Goal: Complete application form

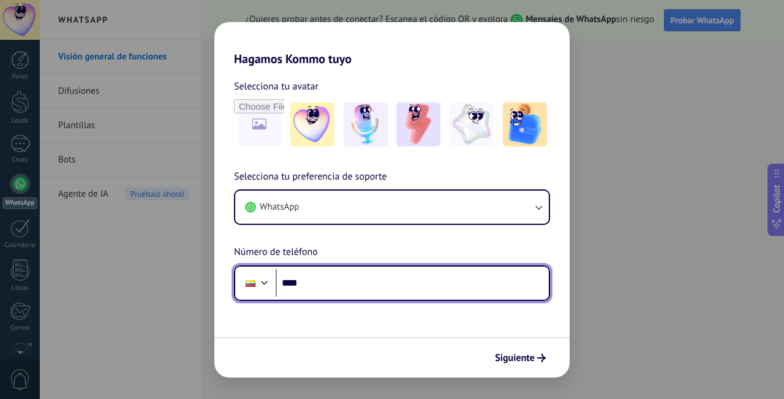
click at [331, 277] on input "****" at bounding box center [412, 283] width 273 height 28
type input "**********"
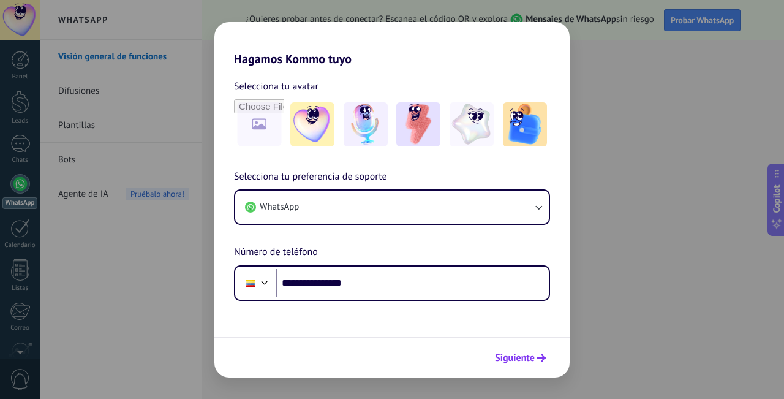
click at [528, 356] on span "Siguiente" at bounding box center [515, 358] width 40 height 9
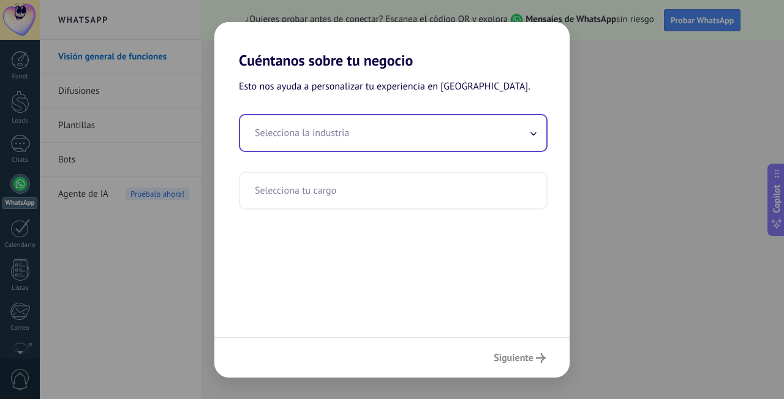
click at [539, 141] on input "text" at bounding box center [393, 133] width 306 height 36
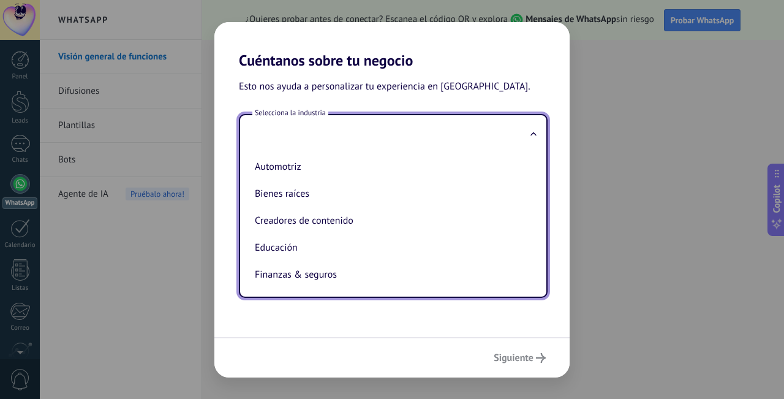
click at [535, 140] on input "text" at bounding box center [393, 133] width 306 height 36
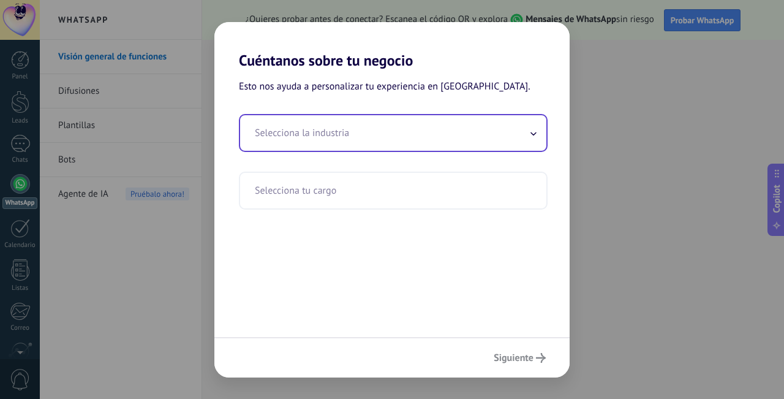
click at [535, 140] on input "text" at bounding box center [393, 133] width 306 height 36
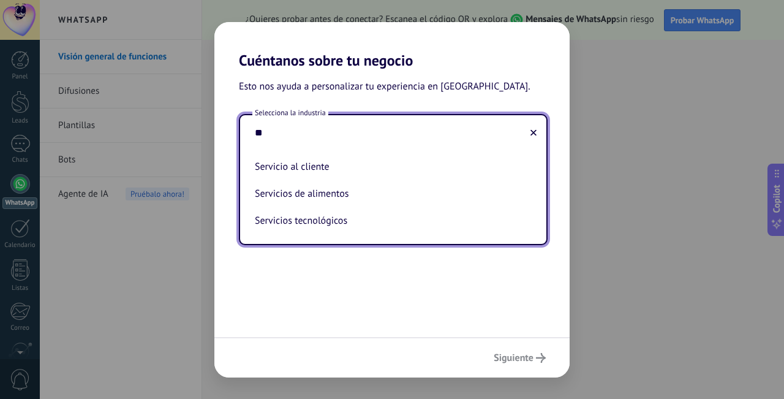
type input "*"
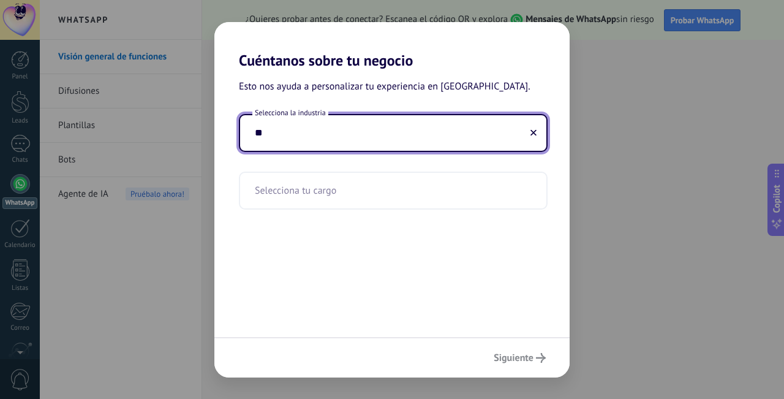
type input "*"
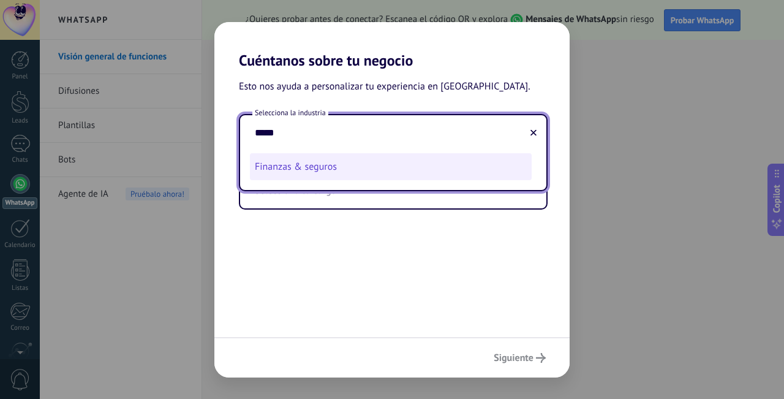
click at [431, 161] on li "Finanzas & seguros" at bounding box center [391, 166] width 282 height 27
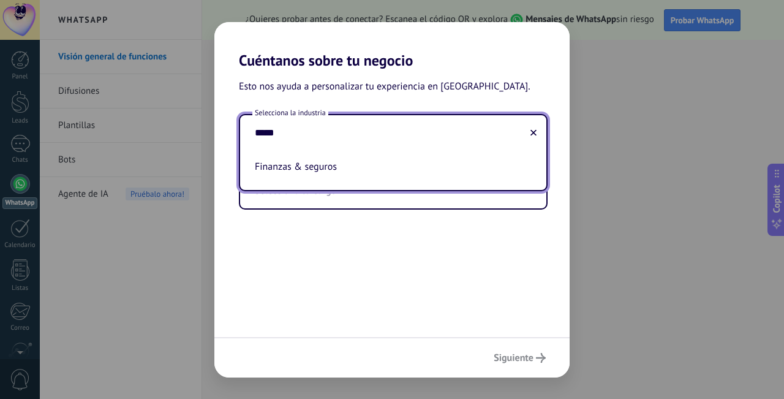
type input "**********"
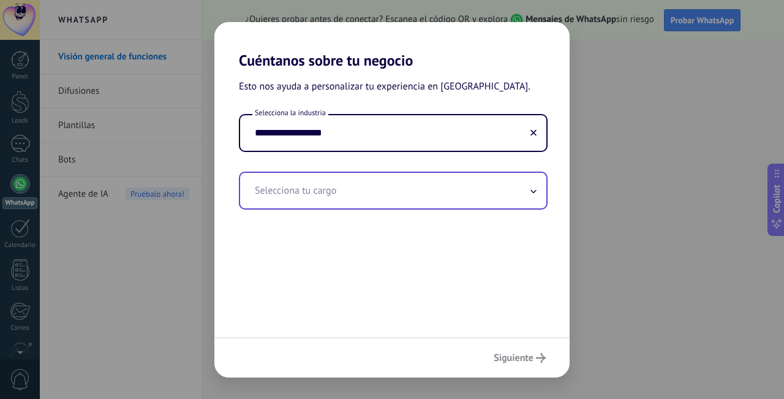
click at [419, 181] on input "text" at bounding box center [393, 191] width 306 height 36
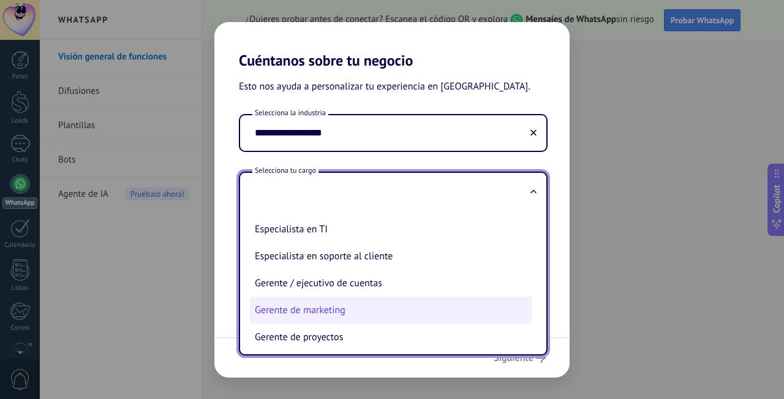
scroll to position [123, 0]
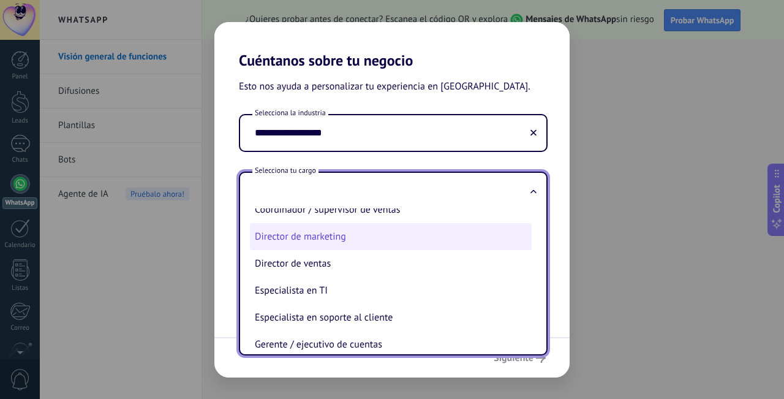
click at [432, 247] on li "Director de marketing" at bounding box center [391, 236] width 282 height 27
type input "**********"
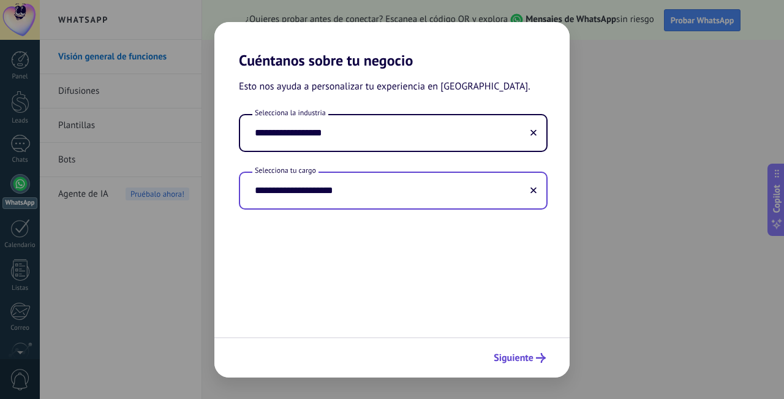
click at [531, 361] on span "Siguiente" at bounding box center [514, 358] width 40 height 9
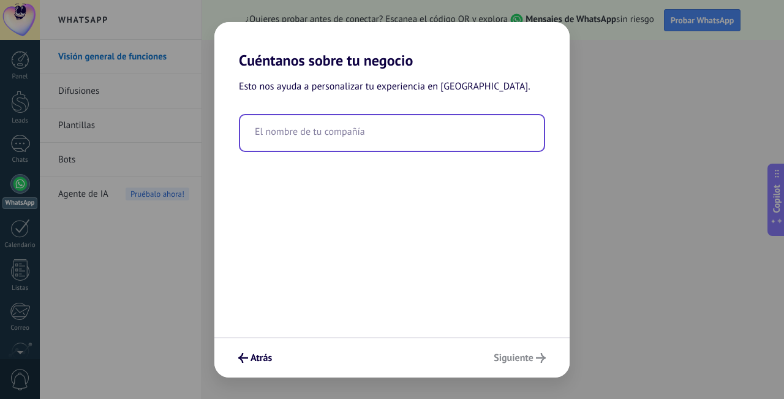
click at [390, 136] on input "text" at bounding box center [392, 133] width 304 height 36
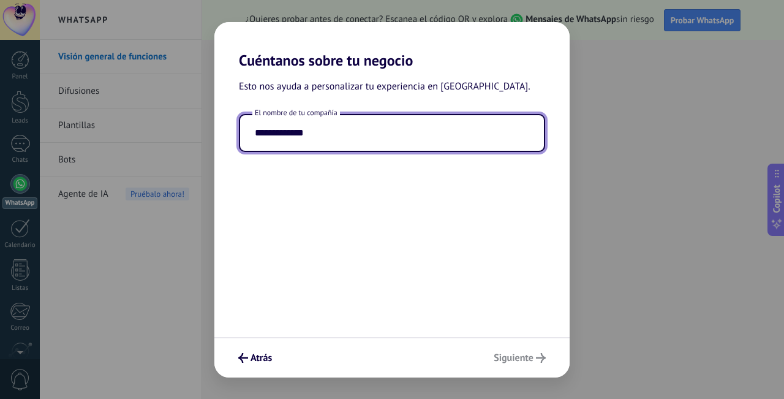
type input "**********"
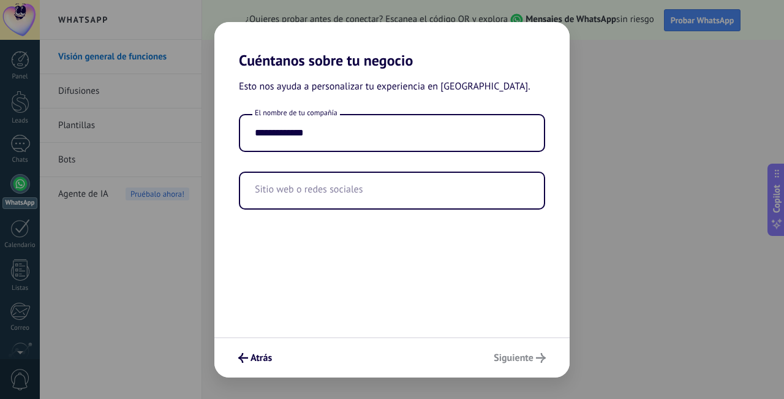
click at [522, 359] on div "Atrás Siguiente" at bounding box center [391, 357] width 355 height 40
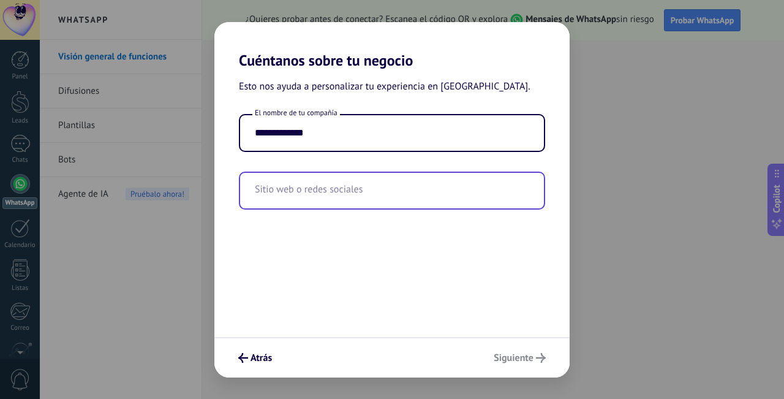
click at [294, 194] on input "text" at bounding box center [392, 191] width 304 height 36
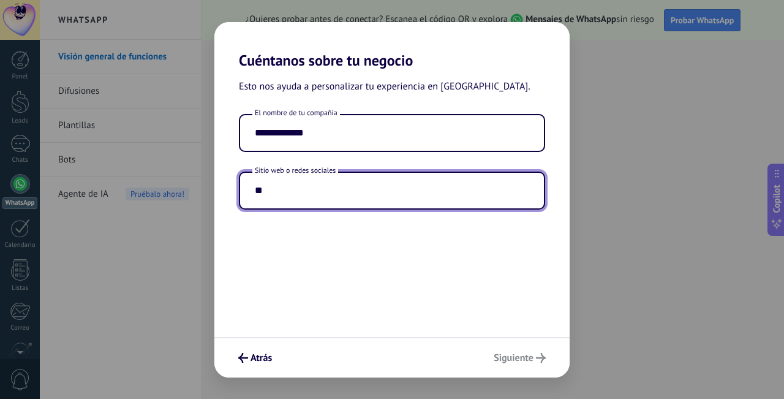
type input "*"
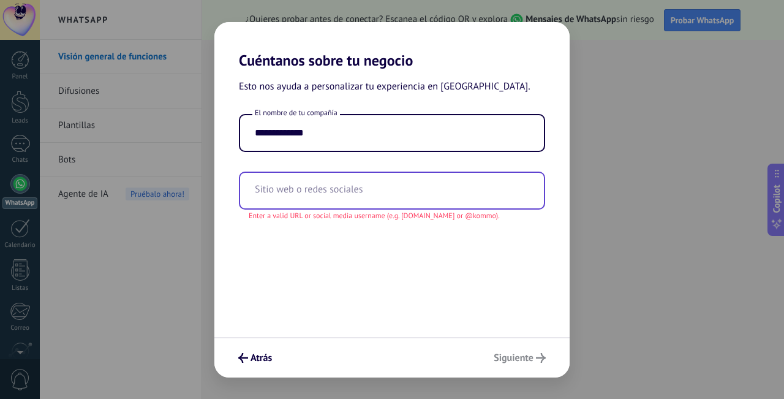
click at [325, 193] on input "text" at bounding box center [392, 191] width 304 height 36
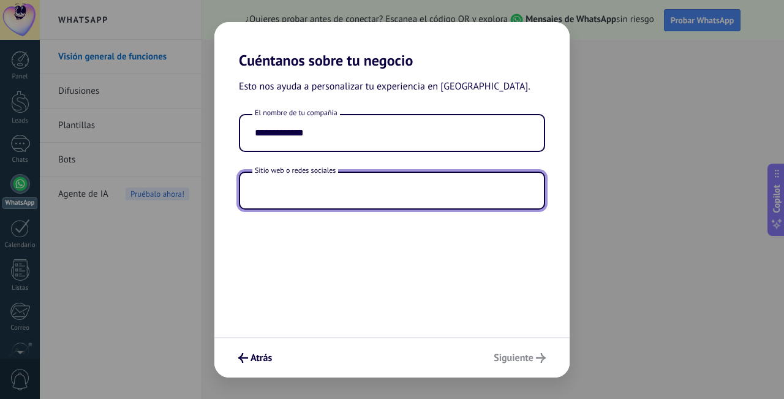
paste input "**********"
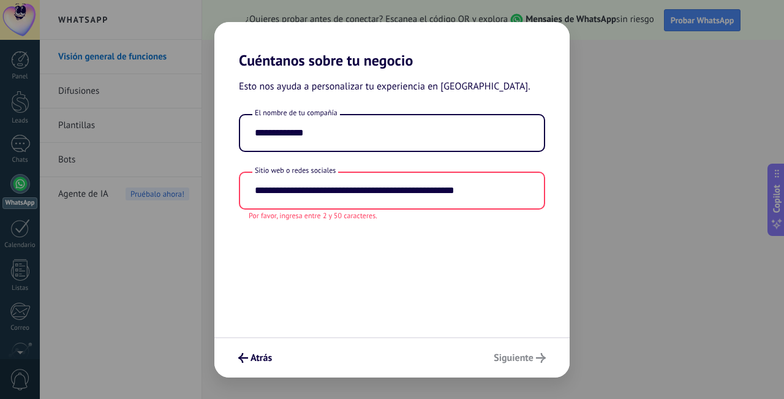
click at [509, 273] on div "**********" at bounding box center [391, 203] width 355 height 268
drag, startPoint x: 252, startPoint y: 194, endPoint x: 583, endPoint y: 192, distance: 330.9
click at [582, 193] on div "**********" at bounding box center [392, 199] width 784 height 399
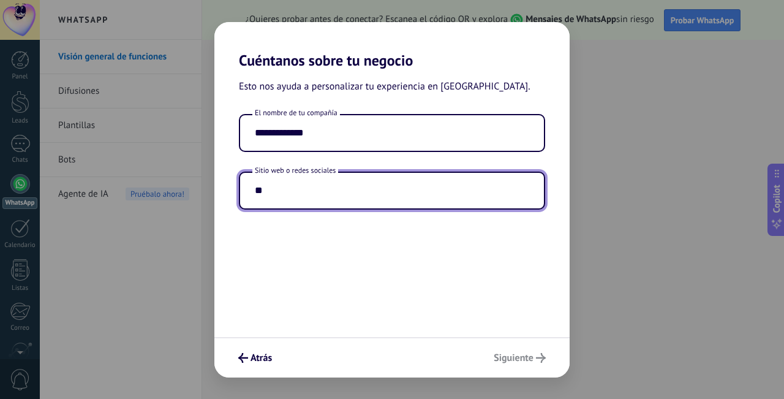
type input "*"
type input "**********"
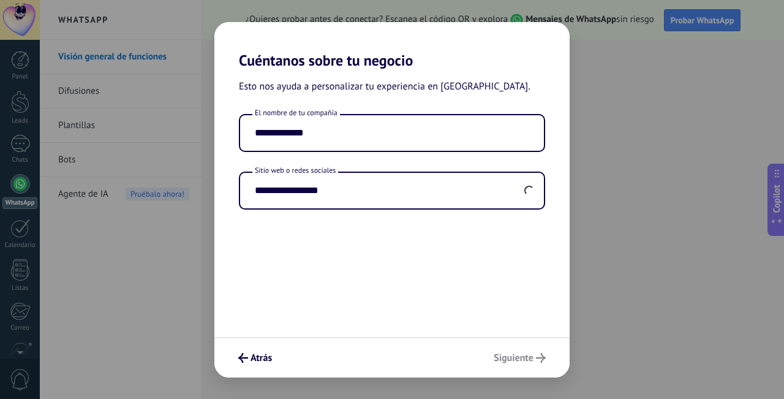
drag, startPoint x: 523, startPoint y: 365, endPoint x: 525, endPoint y: 351, distance: 14.3
click at [523, 365] on div "Atrás Siguiente" at bounding box center [391, 357] width 355 height 40
click at [525, 351] on div "Atrás Siguiente" at bounding box center [391, 357] width 355 height 40
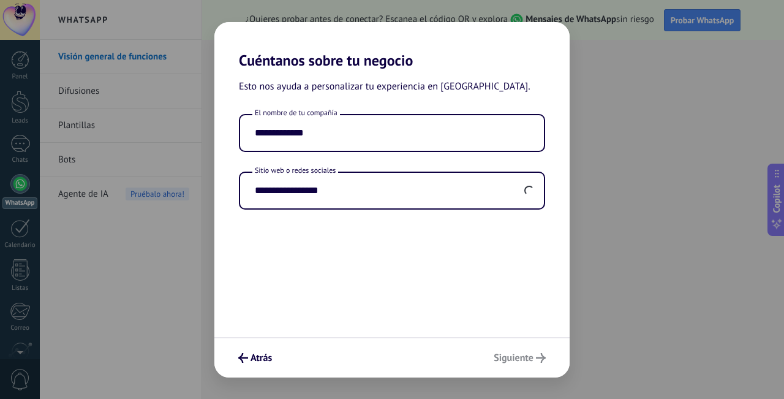
click at [525, 351] on div "Atrás Siguiente" at bounding box center [391, 357] width 355 height 40
click at [536, 363] on button "Siguiente" at bounding box center [519, 357] width 63 height 21
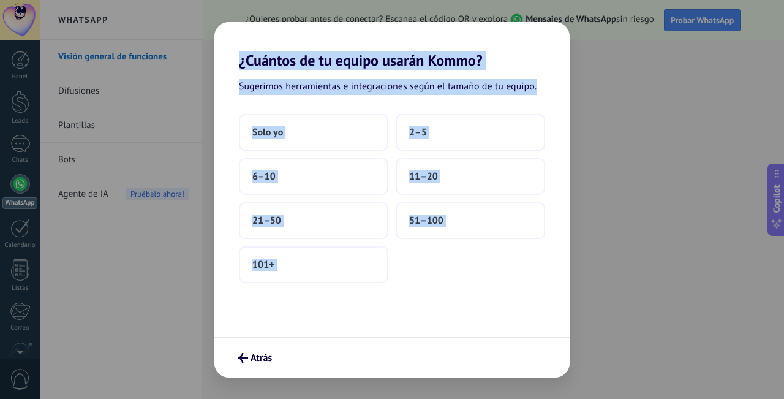
click at [490, 308] on div "Sugerimos herramientas e integraciones según el tamaño de tu equipo. Solo yo 2–…" at bounding box center [391, 203] width 355 height 268
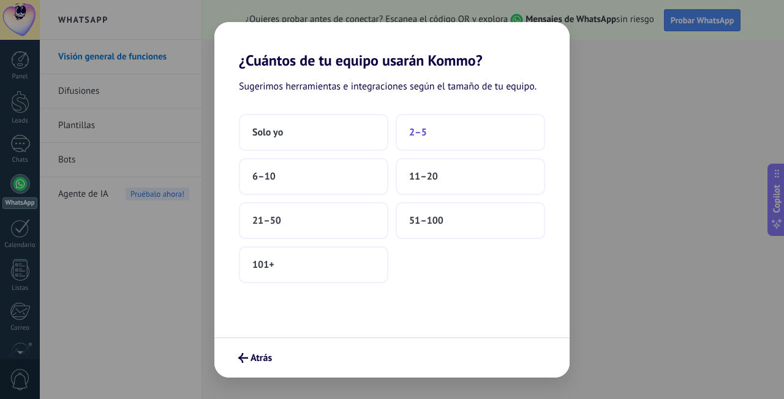
click at [428, 139] on button "2–5" at bounding box center [471, 132] width 150 height 37
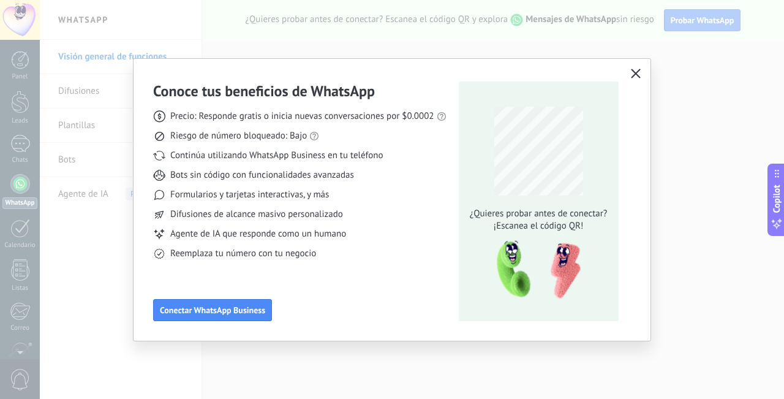
click at [636, 70] on icon "button" at bounding box center [636, 74] width 10 height 10
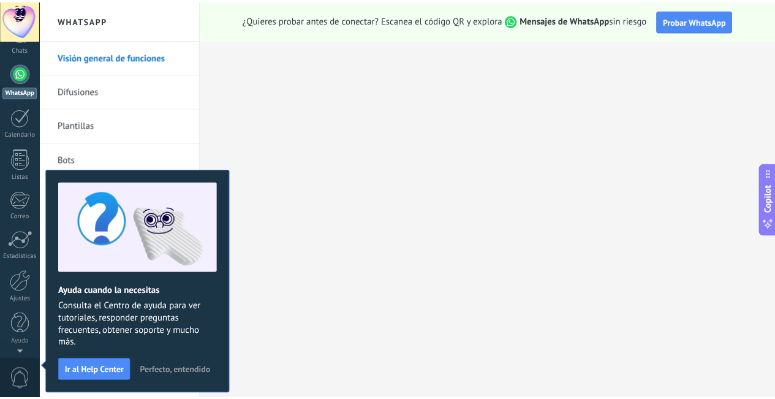
scroll to position [0, 0]
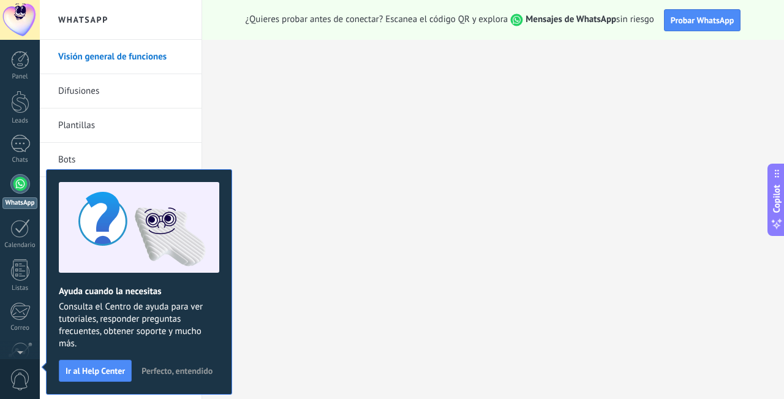
click at [172, 371] on span "Perfecto, entendido" at bounding box center [177, 370] width 71 height 9
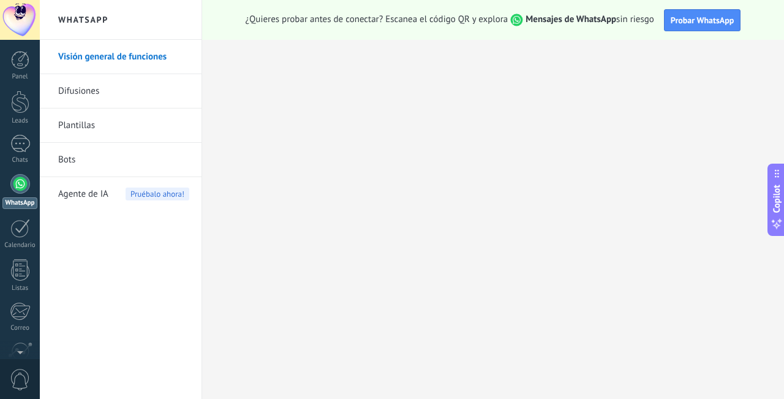
click at [13, 183] on div at bounding box center [20, 184] width 20 height 20
click at [20, 189] on div at bounding box center [20, 184] width 20 height 20
click at [22, 144] on div at bounding box center [20, 144] width 20 height 18
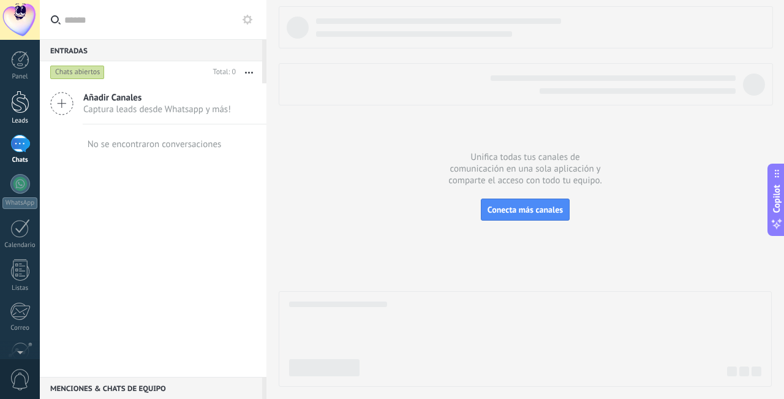
click at [21, 99] on div at bounding box center [20, 102] width 18 height 23
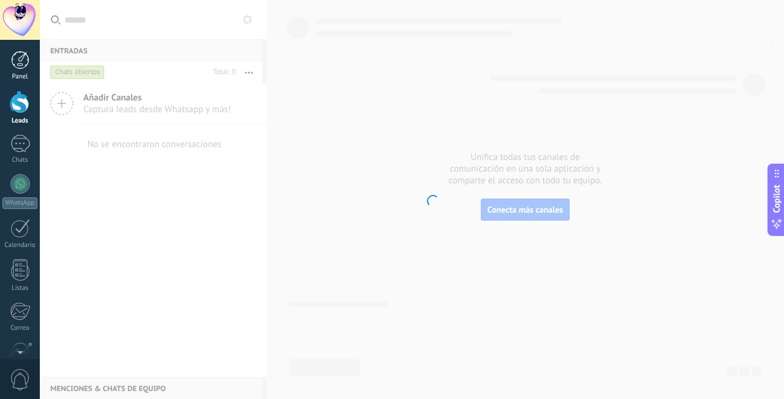
click at [21, 66] on div at bounding box center [20, 60] width 18 height 18
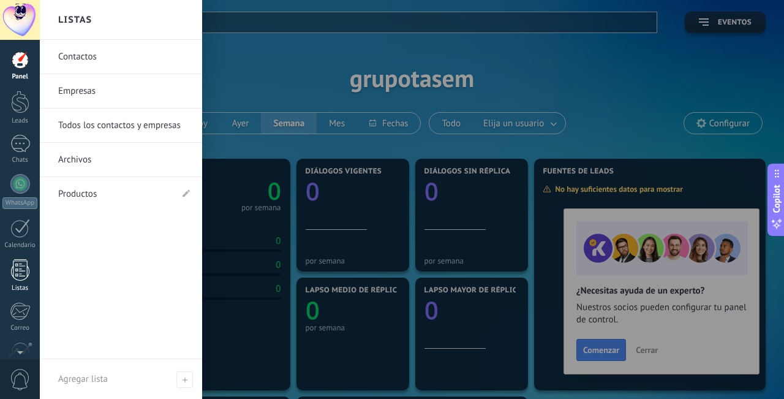
click at [20, 273] on div at bounding box center [20, 269] width 18 height 21
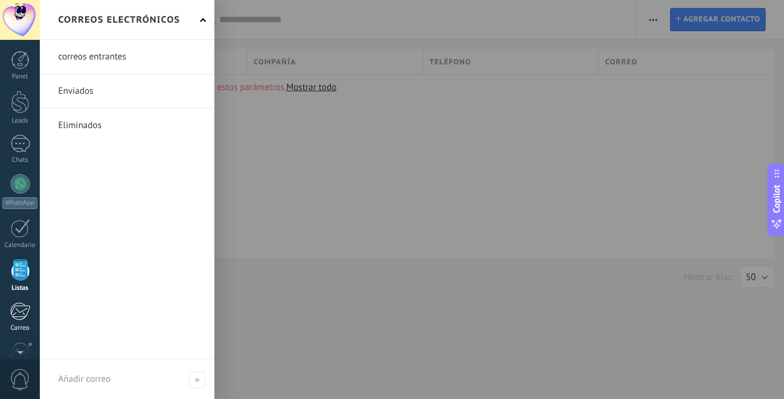
click at [13, 308] on div at bounding box center [20, 311] width 20 height 18
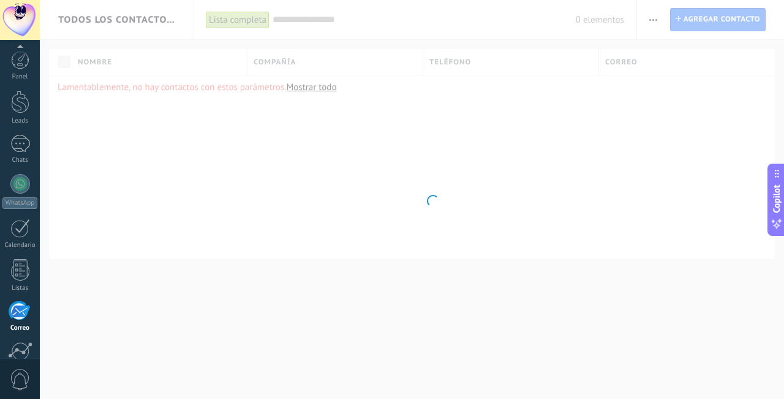
scroll to position [111, 0]
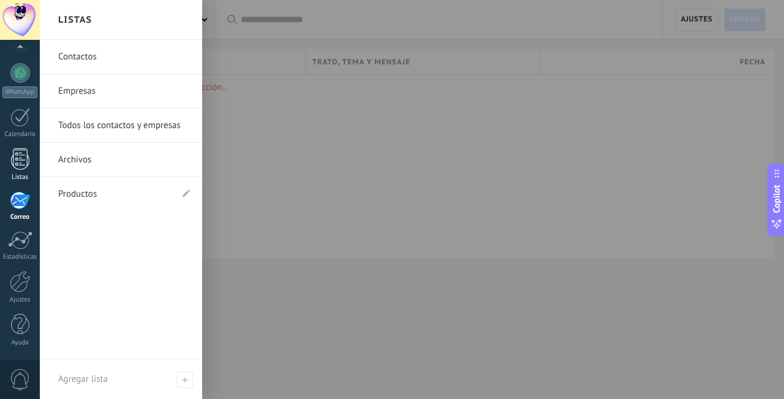
click at [18, 159] on div at bounding box center [20, 158] width 18 height 21
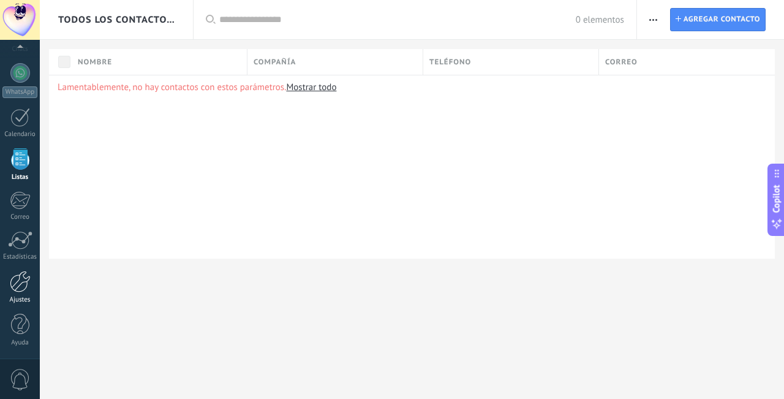
click at [15, 274] on div at bounding box center [20, 281] width 21 height 21
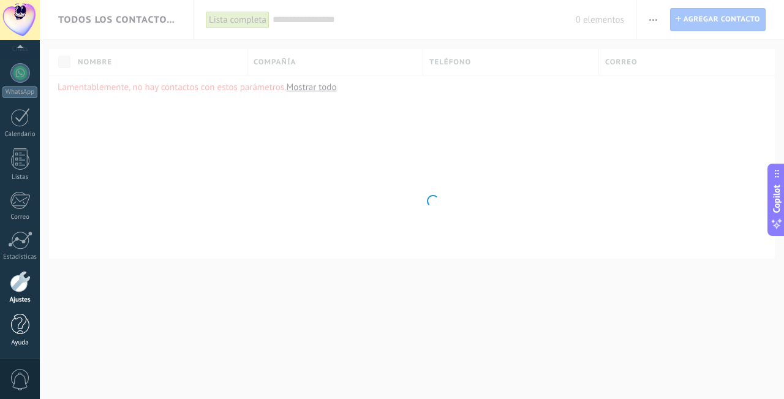
click at [23, 325] on div at bounding box center [20, 324] width 18 height 21
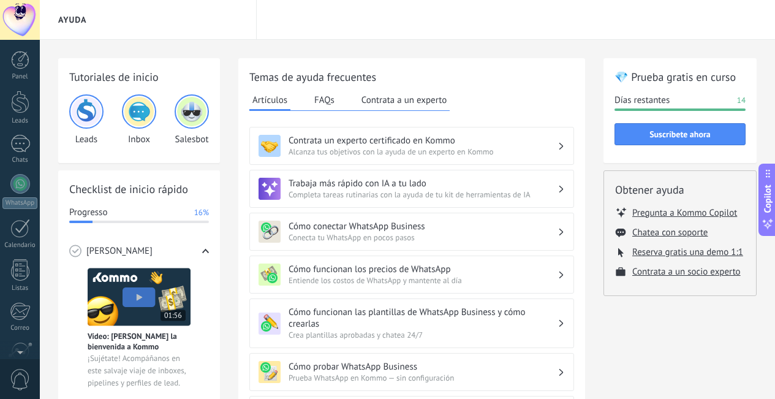
scroll to position [111, 0]
